Goal: Information Seeking & Learning: Learn about a topic

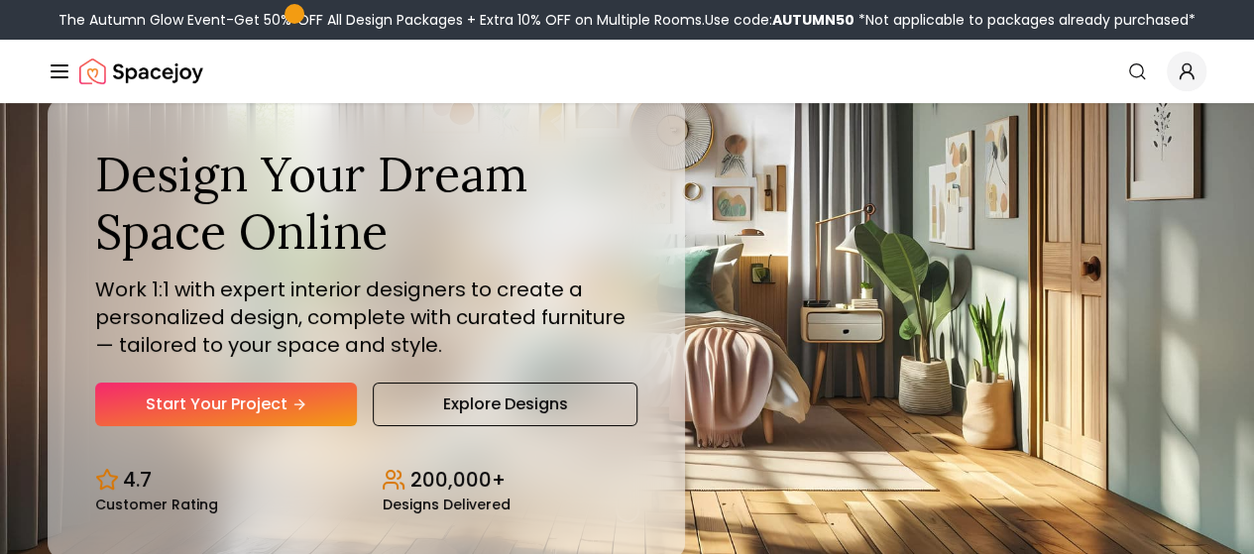
click at [816, 19] on b "AUTUMN50" at bounding box center [813, 20] width 82 height 20
copy div "AUTUMN50"
click at [850, 23] on b "AUTUMN50" at bounding box center [813, 20] width 82 height 20
drag, startPoint x: 850, startPoint y: 23, endPoint x: 775, endPoint y: 23, distance: 74.4
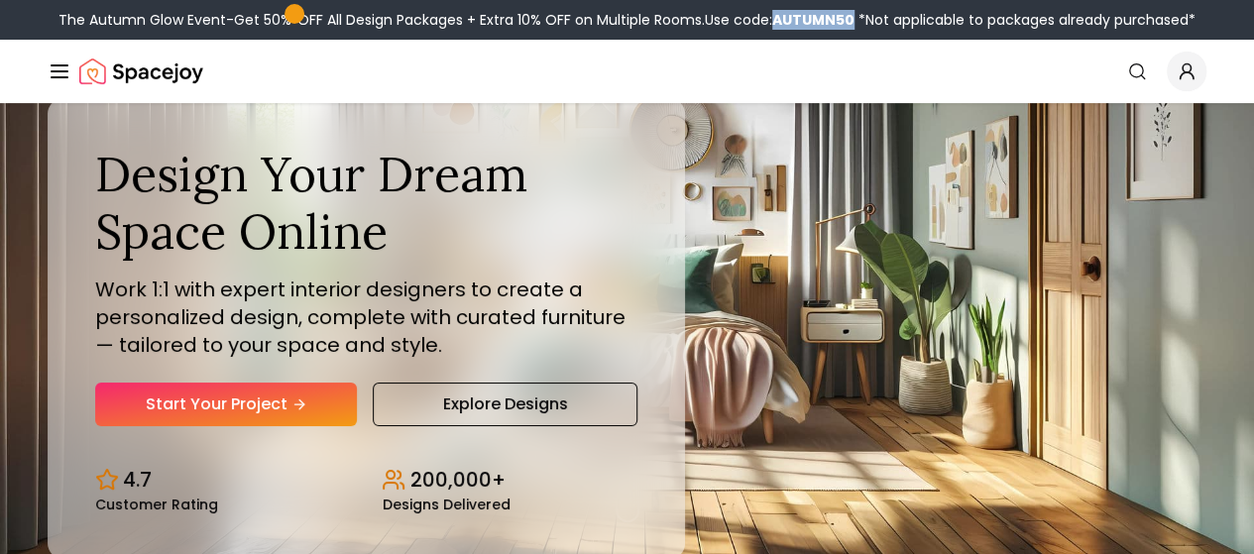
click at [775, 23] on b "AUTUMN50" at bounding box center [813, 20] width 82 height 20
copy b "AUTUMN50"
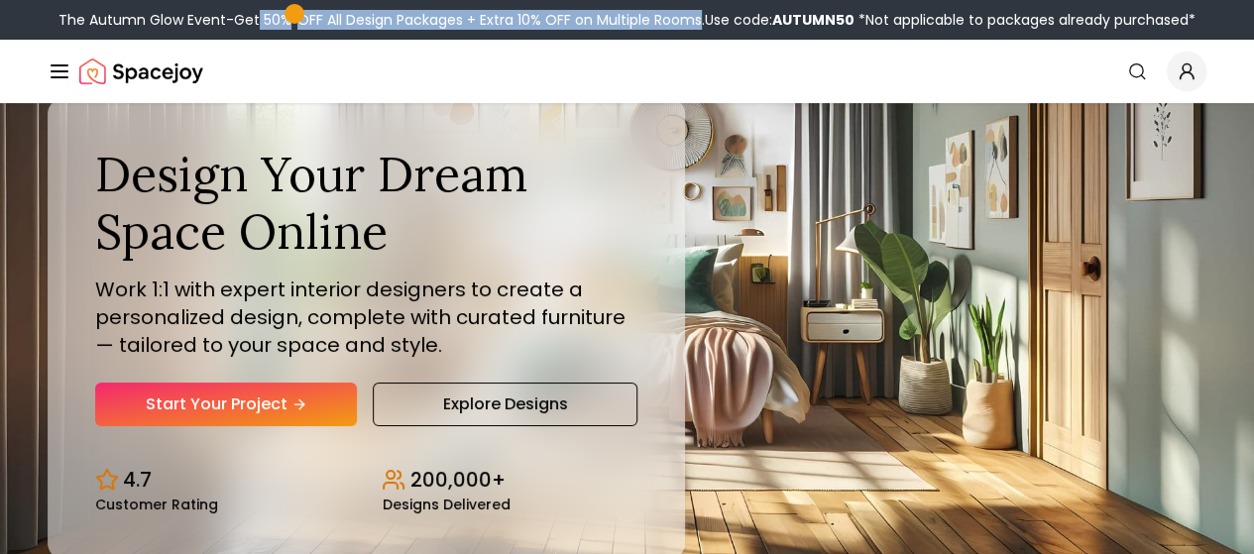
drag, startPoint x: 254, startPoint y: 13, endPoint x: 691, endPoint y: 15, distance: 437.2
click at [691, 15] on div "The Autumn Glow Event-Get 50% OFF All Design Packages + Extra 10% OFF on Multip…" at bounding box center [626, 20] width 1137 height 20
copy div "50% OFF All Design Packages + Extra 10% OFF on Multiple Rooms"
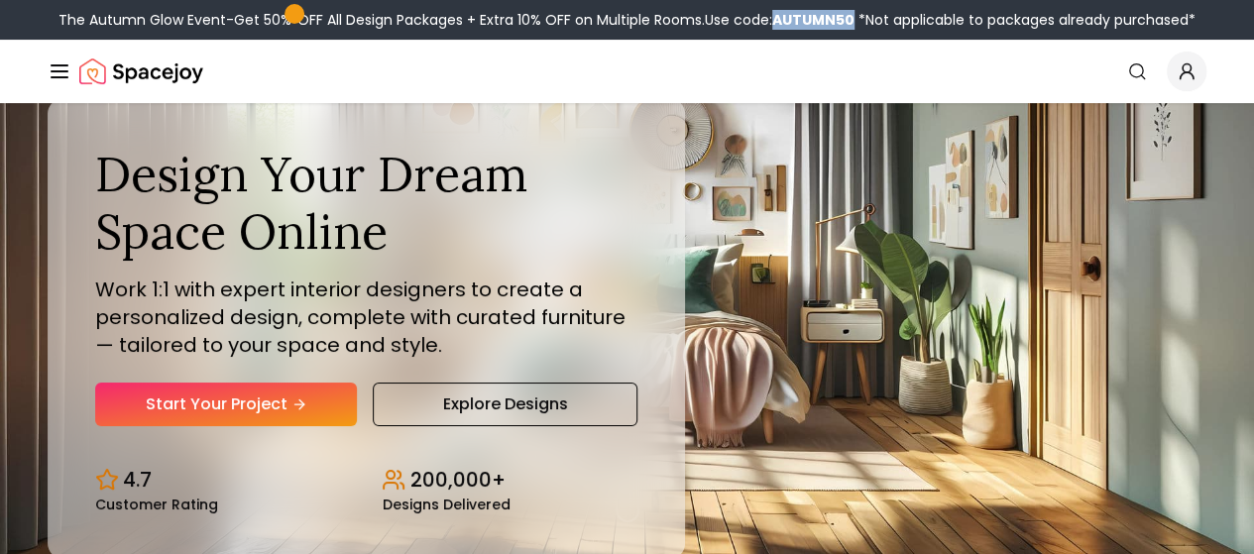
drag, startPoint x: 849, startPoint y: 11, endPoint x: 776, endPoint y: 15, distance: 72.5
click at [776, 15] on b "AUTUMN50" at bounding box center [813, 20] width 82 height 20
copy b "AUTUMN50"
click at [0, 0] on link "Pricing" at bounding box center [0, 0] width 0 height 0
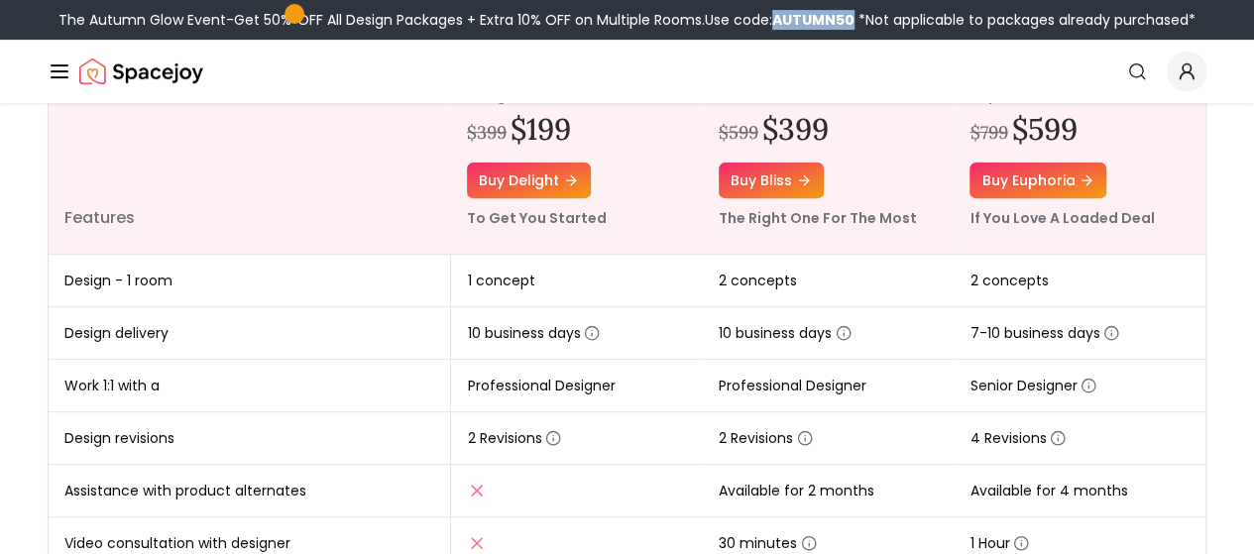
scroll to position [99, 0]
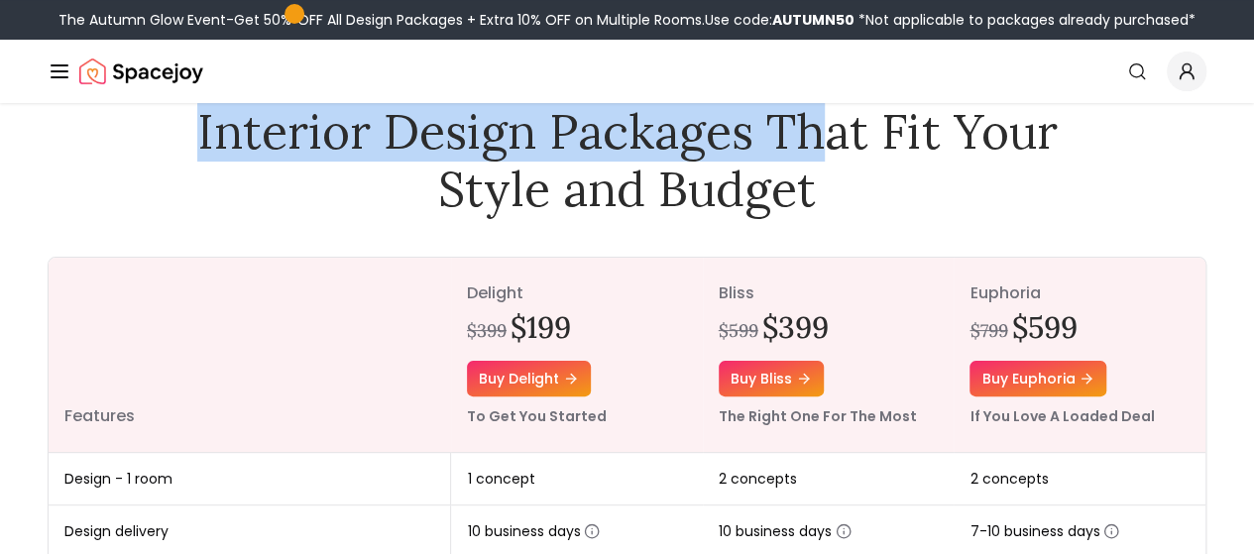
drag, startPoint x: 201, startPoint y: 134, endPoint x: 831, endPoint y: 156, distance: 629.9
click at [831, 156] on h1 "Interior Design Packages That Fit Your Style and Budget" at bounding box center [627, 160] width 888 height 114
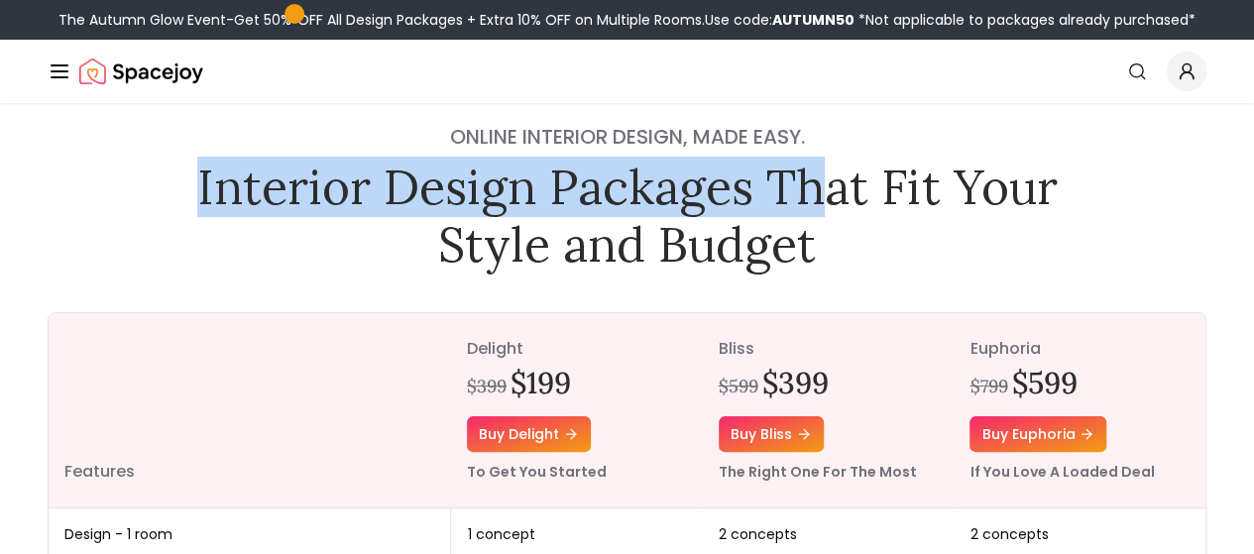
scroll to position [0, 0]
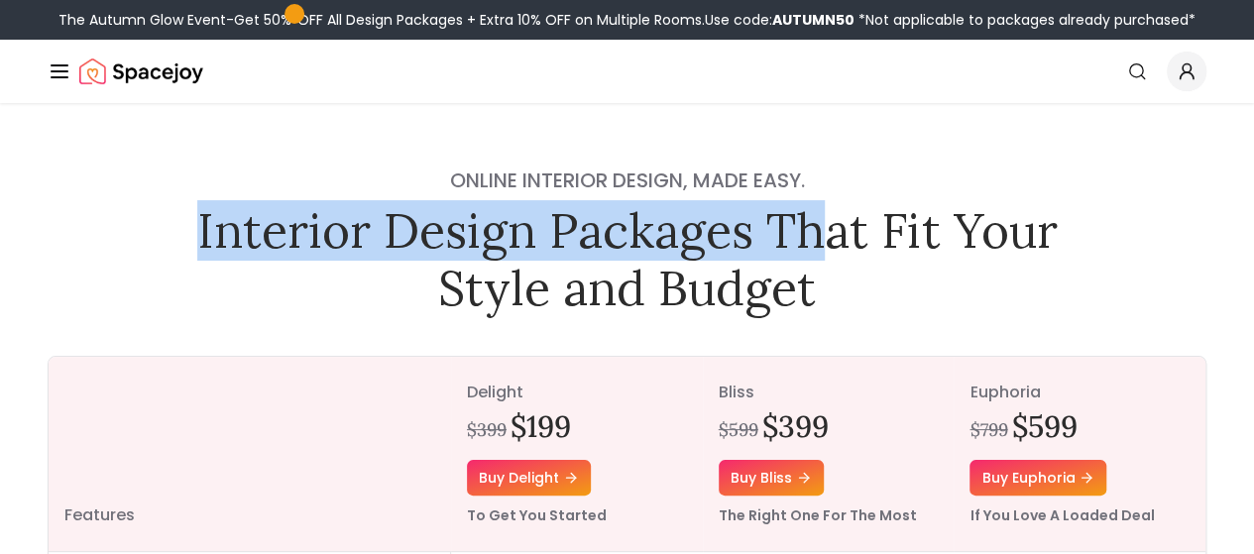
click at [678, 247] on h1 "Interior Design Packages That Fit Your Style and Budget" at bounding box center [627, 259] width 888 height 114
drag, startPoint x: 744, startPoint y: 239, endPoint x: 195, endPoint y: 223, distance: 548.5
click at [195, 223] on h1 "Interior Design Packages That Fit Your Style and Budget" at bounding box center [627, 259] width 888 height 114
copy h1 "Interior Design Packages"
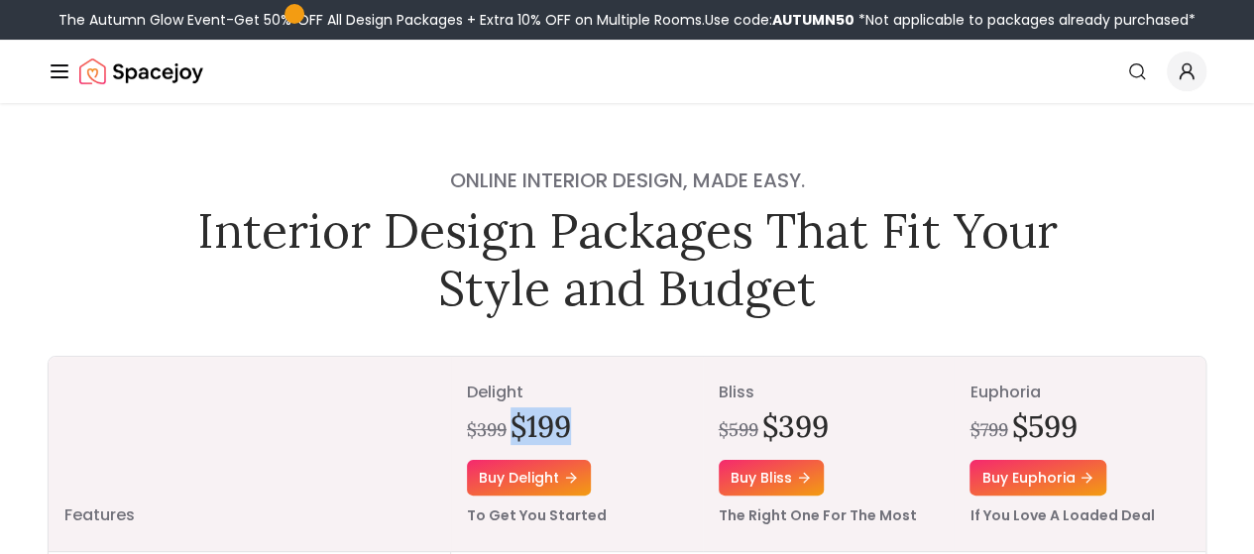
drag, startPoint x: 567, startPoint y: 424, endPoint x: 511, endPoint y: 425, distance: 56.5
click at [511, 425] on div "$399 $199" at bounding box center [577, 426] width 220 height 36
click at [0, 0] on button "Design Portfolio" at bounding box center [0, 0] width 0 height 0
click at [0, 0] on icon "Main" at bounding box center [0, 0] width 0 height 0
click at [0, 0] on div "Room Designs" at bounding box center [0, 0] width 0 height 0
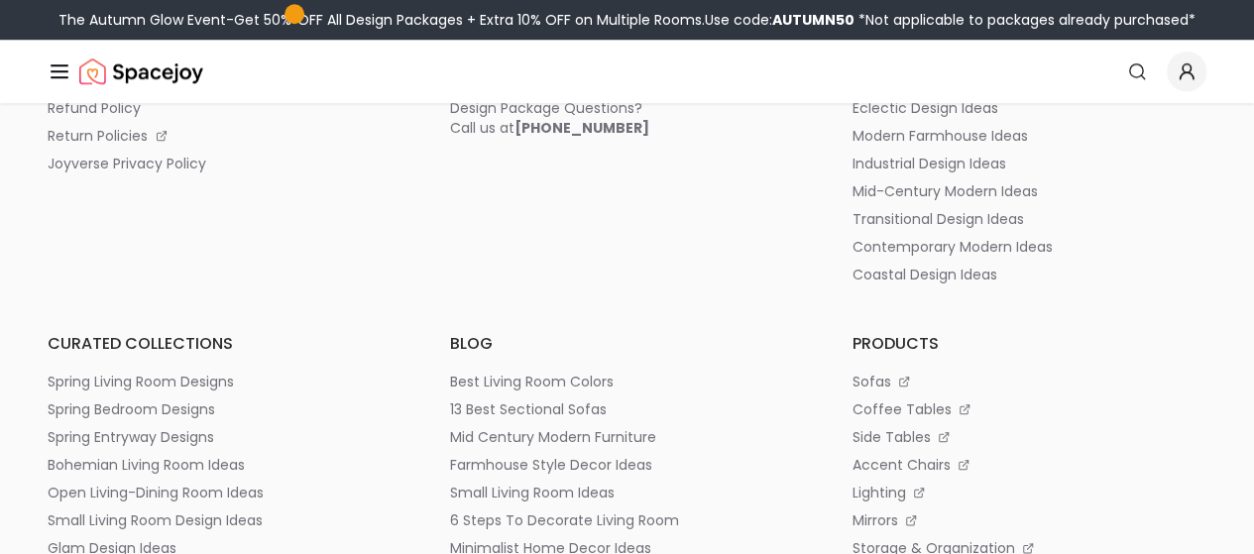
scroll to position [4802, 0]
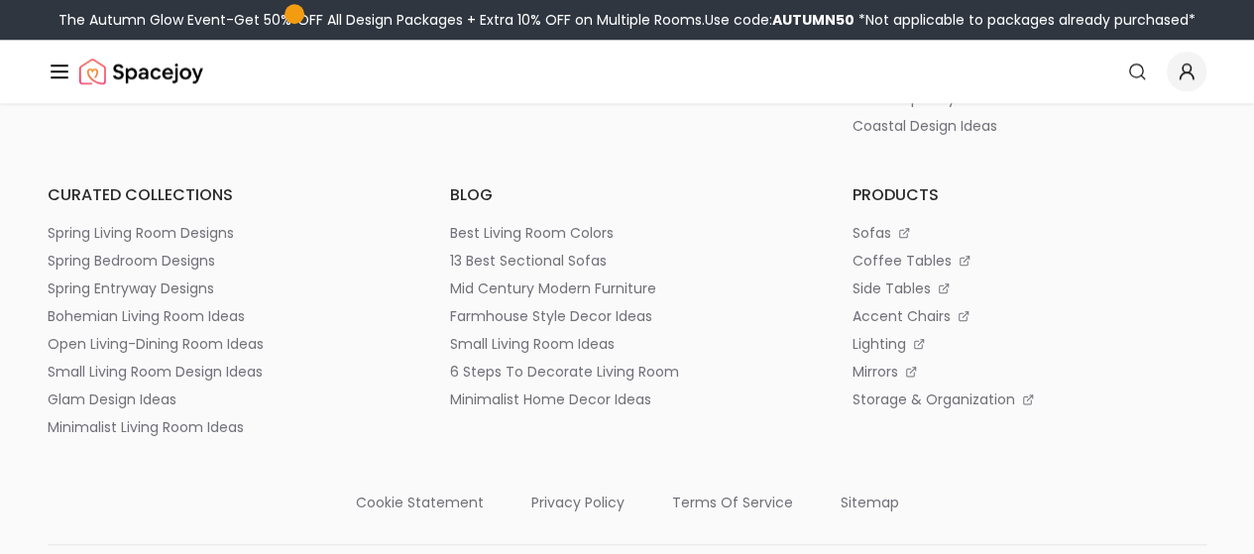
click at [0, 0] on link "Shop" at bounding box center [0, 0] width 0 height 0
click at [104, 65] on img "Spacejoy" at bounding box center [141, 72] width 124 height 40
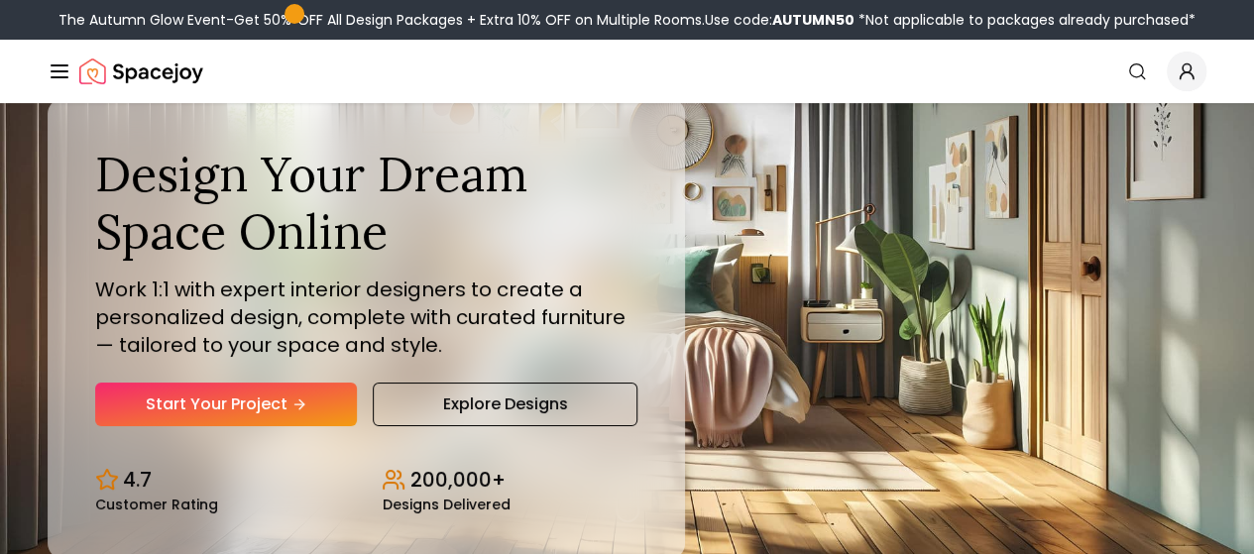
scroll to position [496, 0]
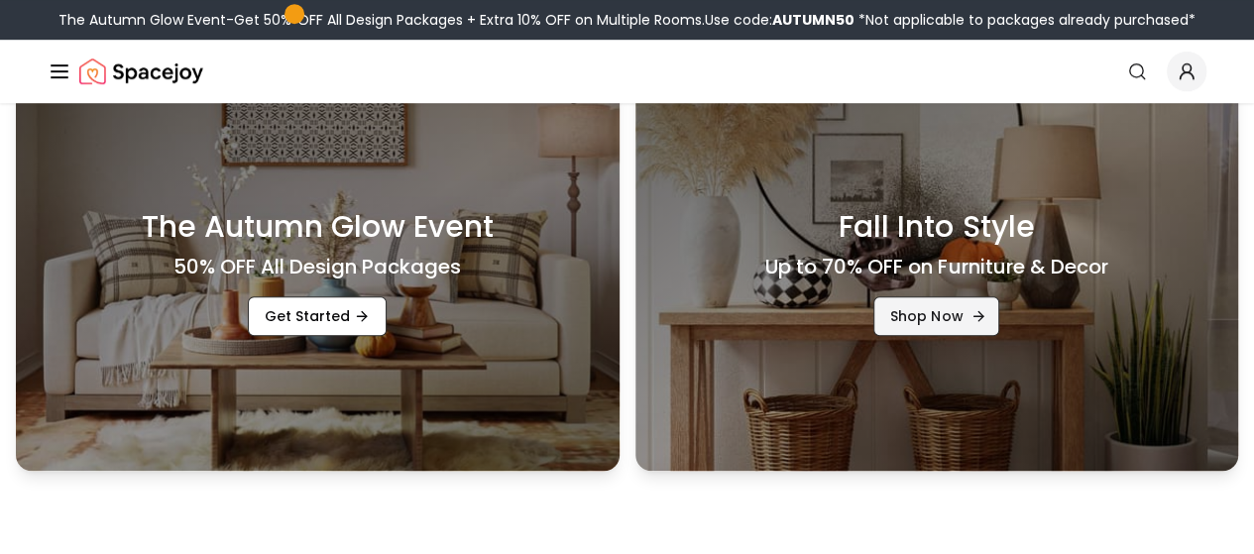
click at [893, 305] on link "Shop Now" at bounding box center [936, 316] width 126 height 40
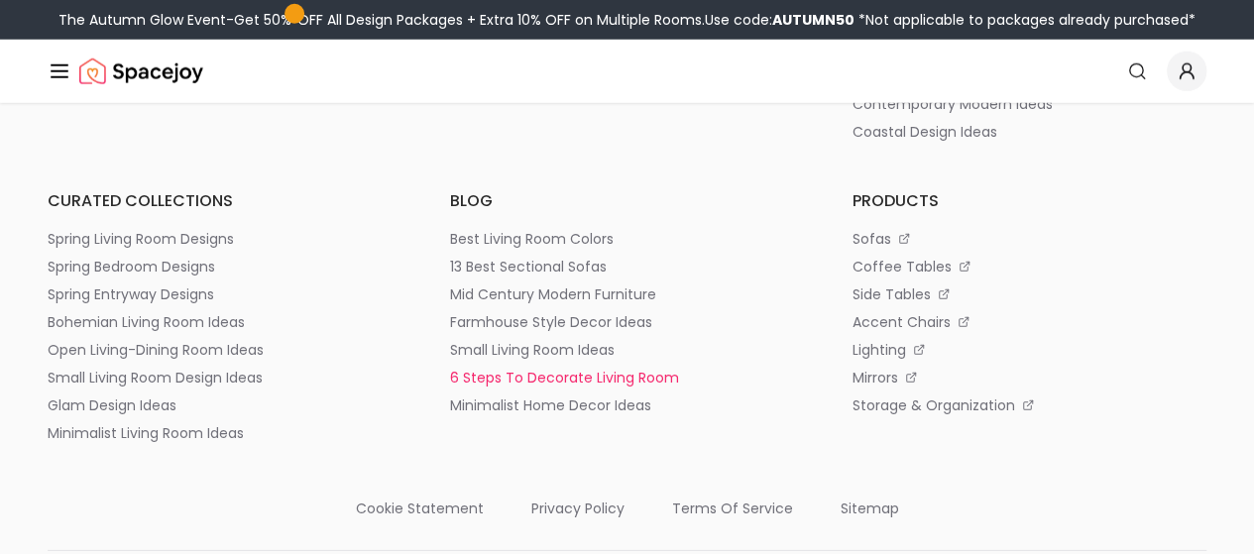
scroll to position [10192, 0]
click at [0, 0] on link "Shop" at bounding box center [0, 0] width 0 height 0
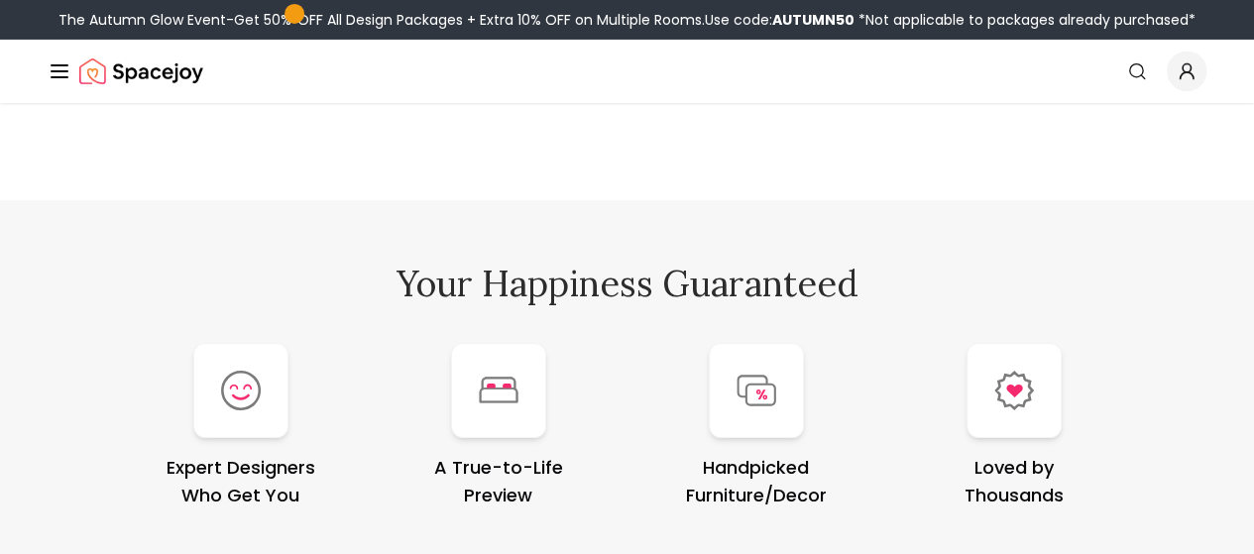
scroll to position [7317, 0]
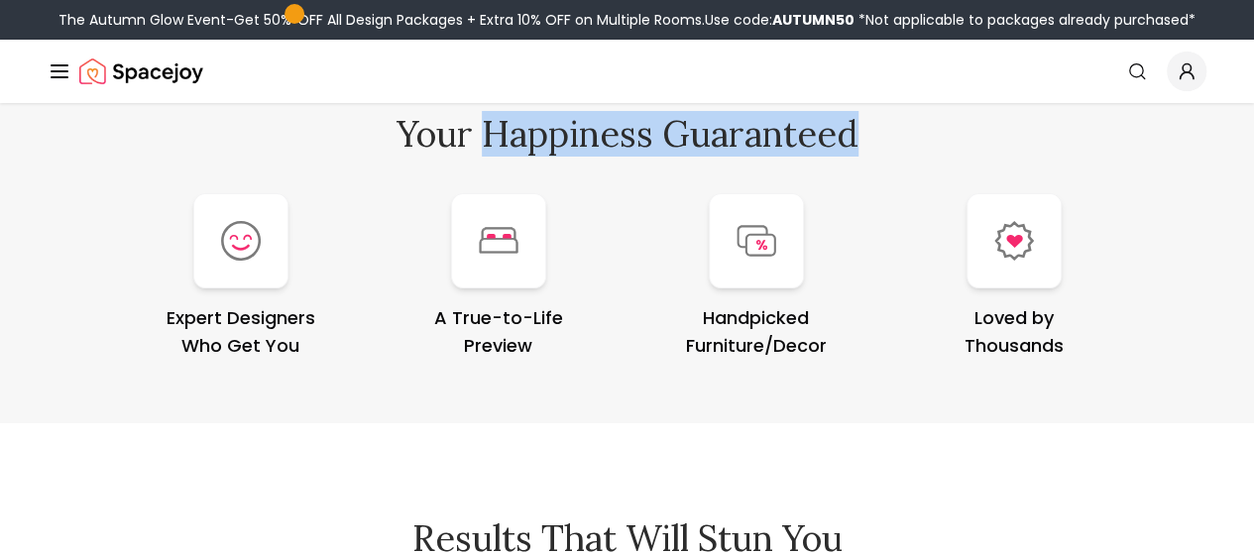
copy h2 "Happiness Guaranteed"
drag, startPoint x: 876, startPoint y: 162, endPoint x: 486, endPoint y: 167, distance: 390.6
click at [486, 154] on h2 "Your Happiness Guaranteed" at bounding box center [627, 134] width 1159 height 40
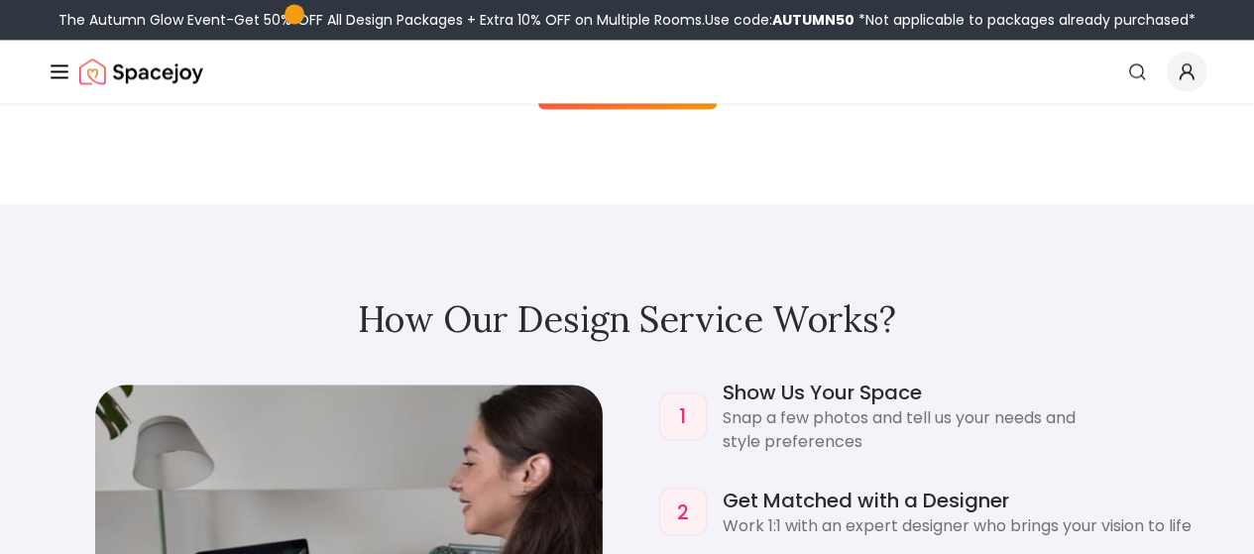
scroll to position [1369, 0]
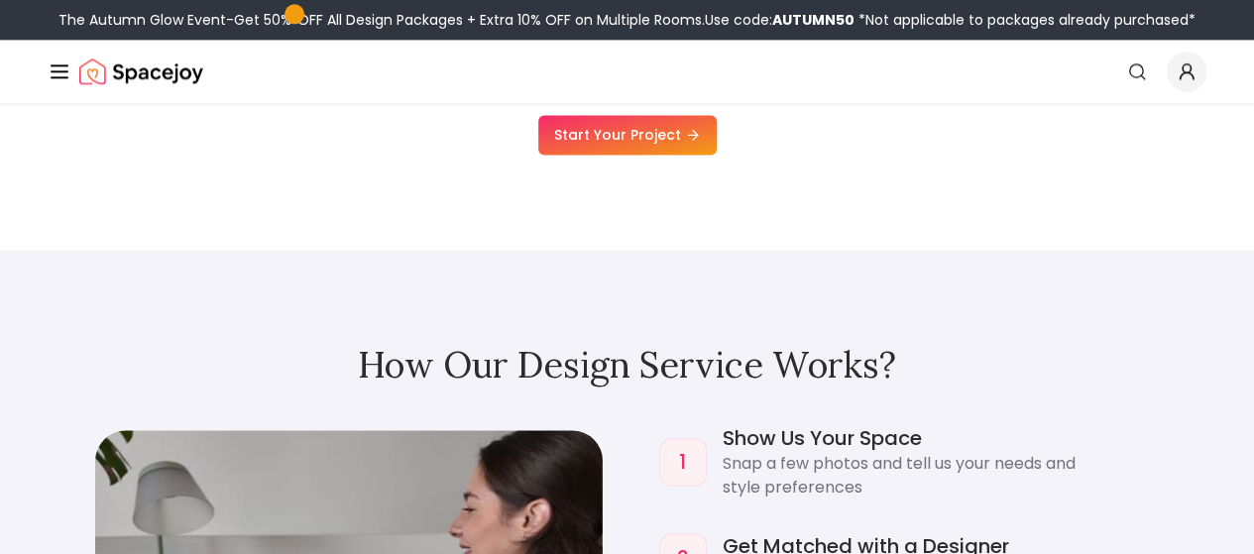
click at [517, 362] on h2 "How Our Design Service Works?" at bounding box center [627, 365] width 1159 height 40
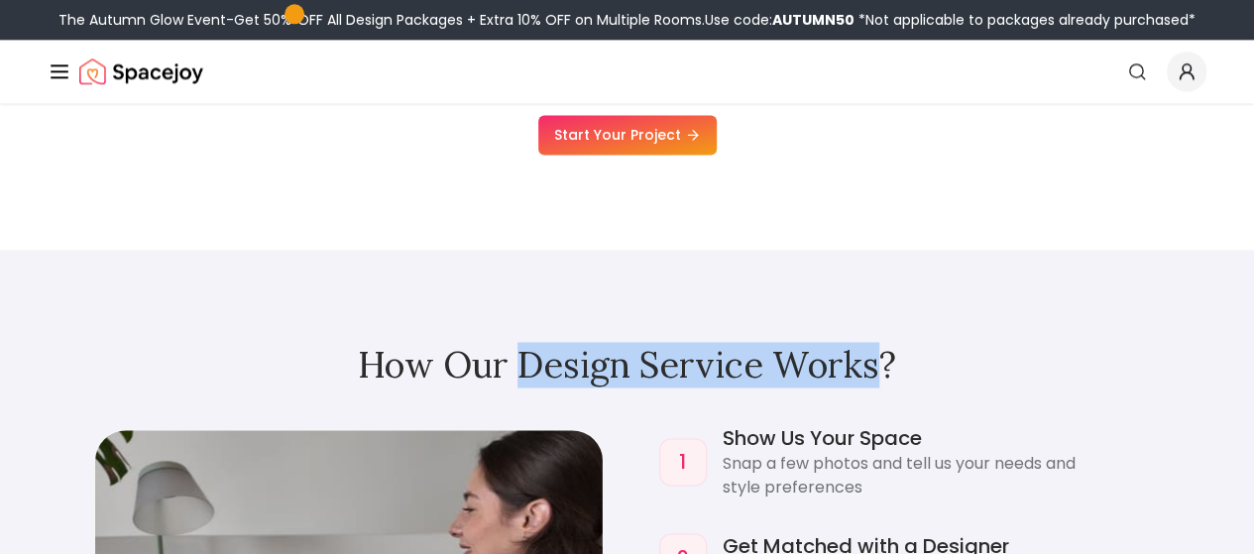
drag, startPoint x: 516, startPoint y: 370, endPoint x: 882, endPoint y: 378, distance: 366.9
click at [882, 378] on h2 "How Our Design Service Works?" at bounding box center [627, 365] width 1159 height 40
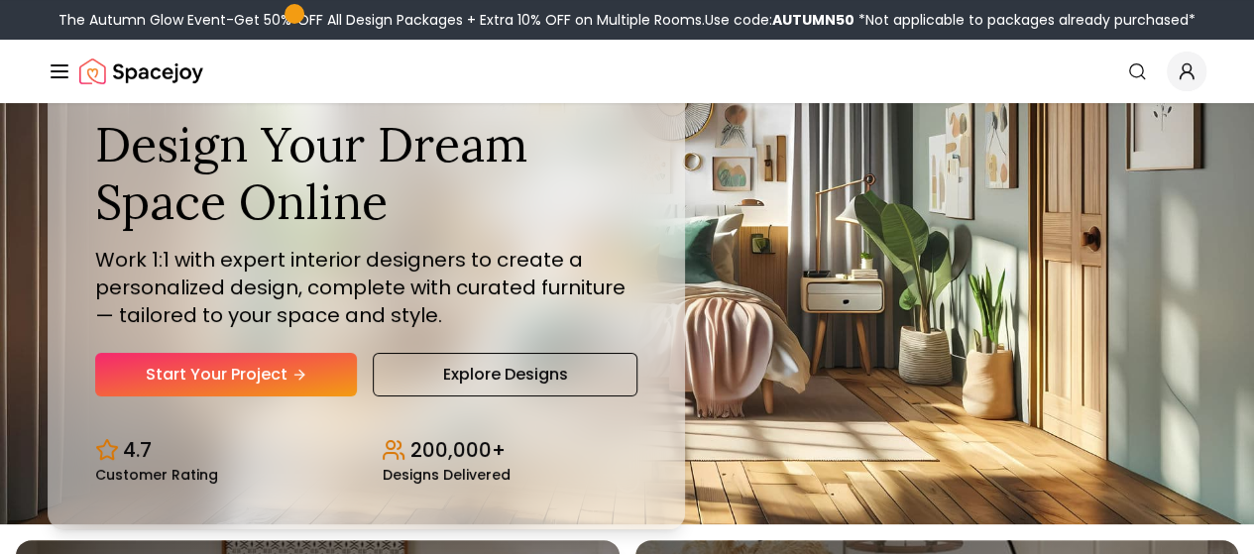
scroll to position [0, 0]
